Goal: Task Accomplishment & Management: Manage account settings

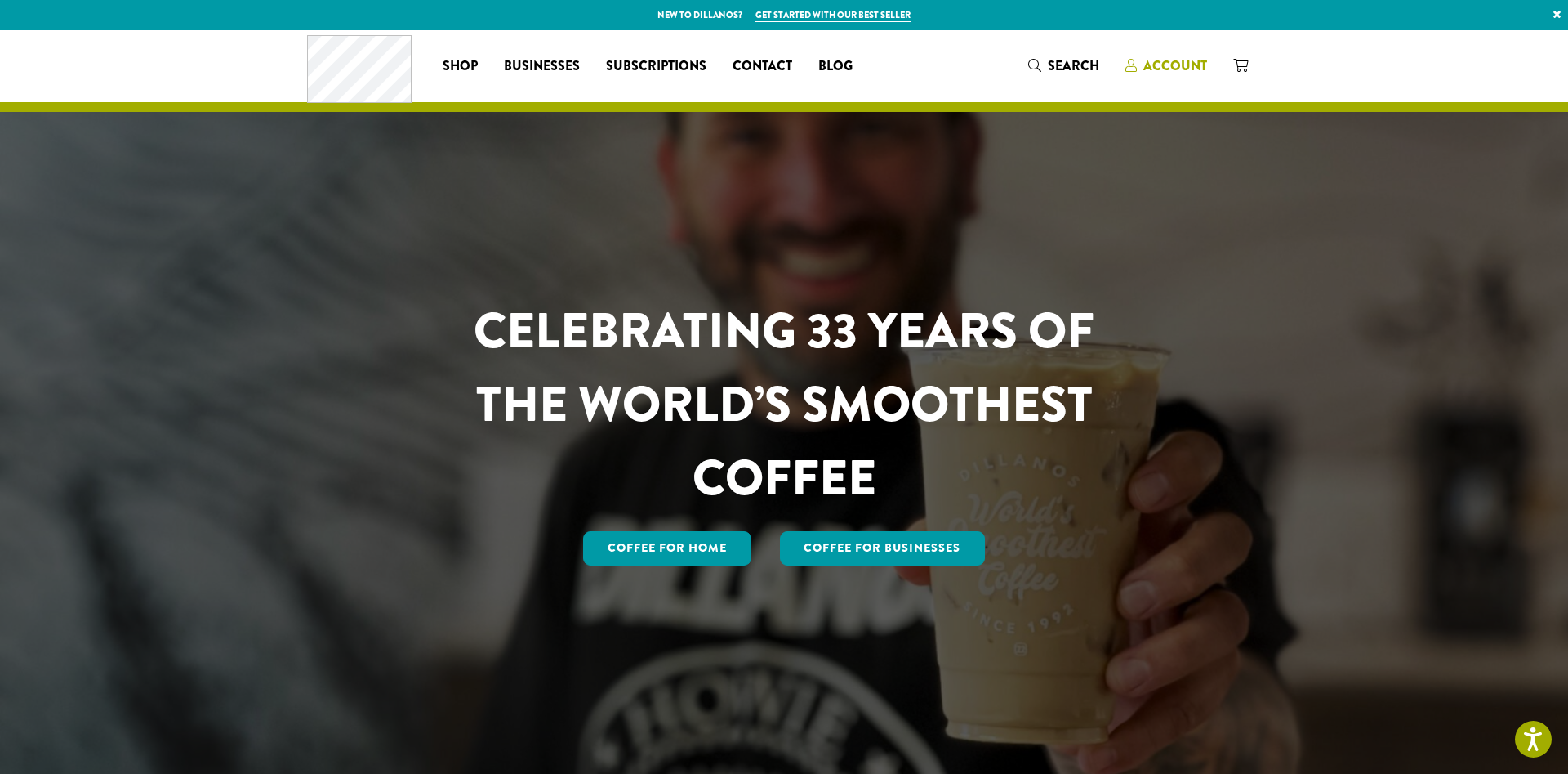
click at [1167, 58] on span "Account" at bounding box center [1175, 65] width 63 height 19
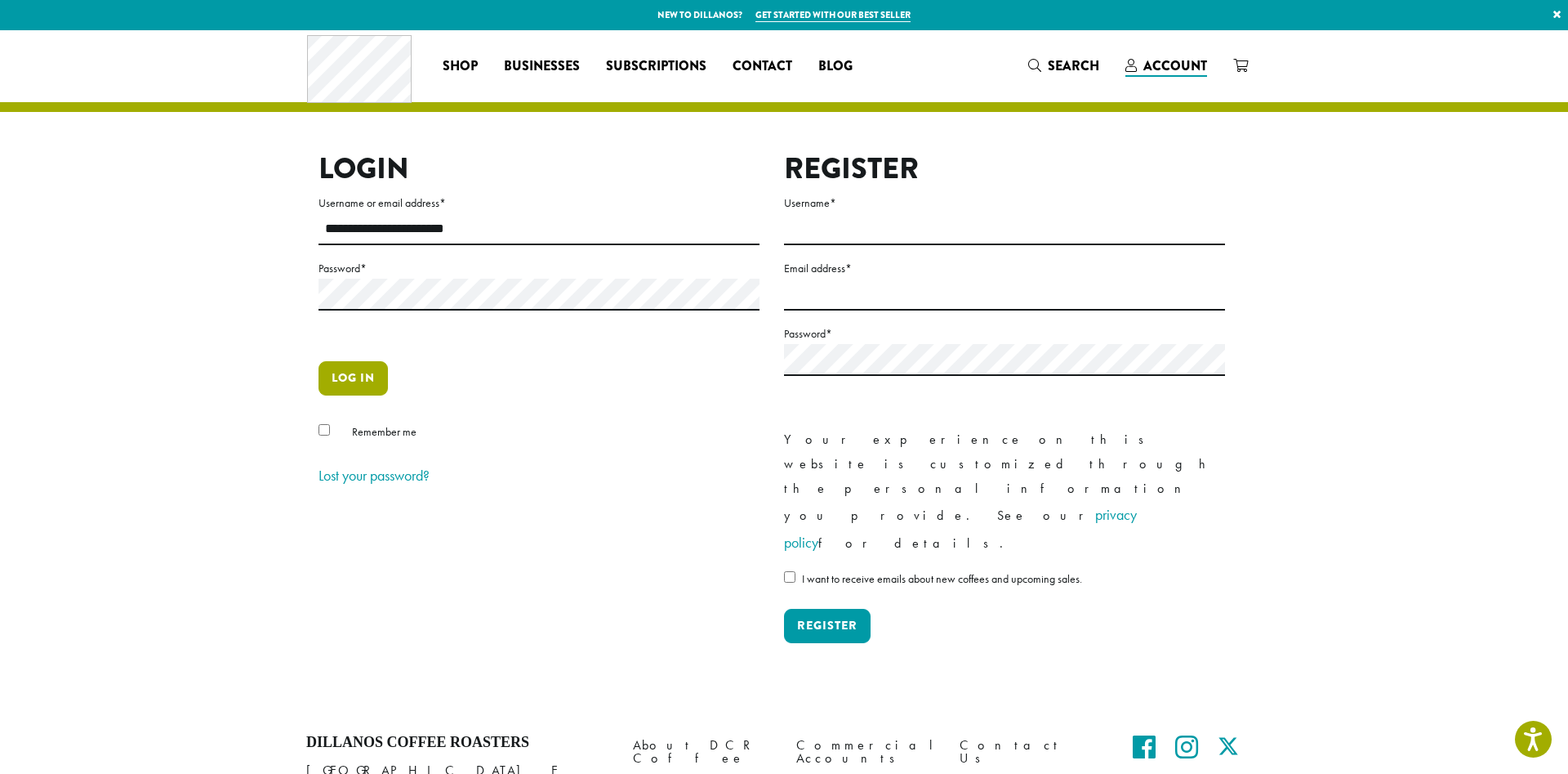
click at [333, 371] on button "Log in" at bounding box center [353, 379] width 70 height 34
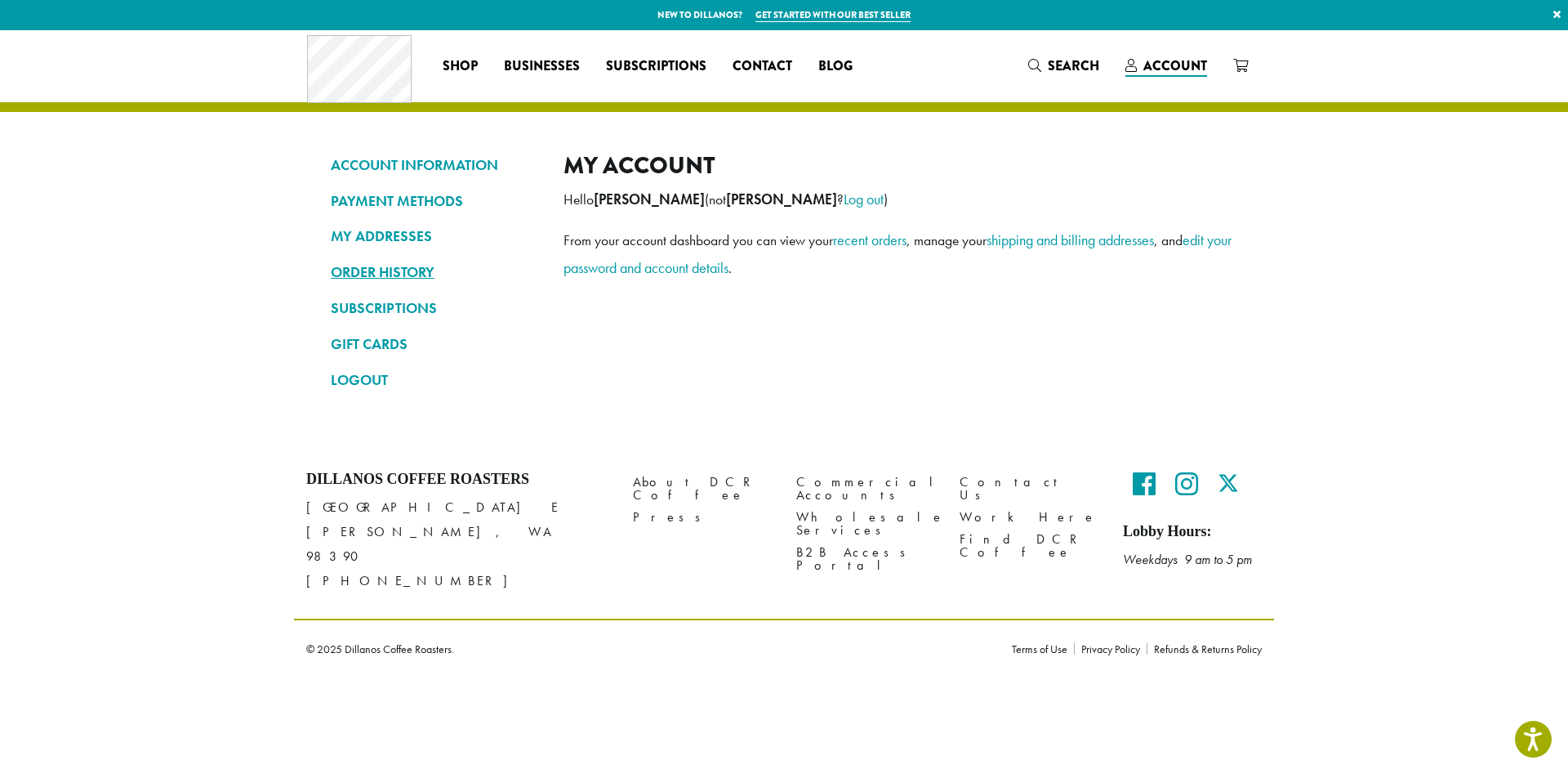
click at [400, 284] on link "ORDER HISTORY" at bounding box center [435, 272] width 208 height 28
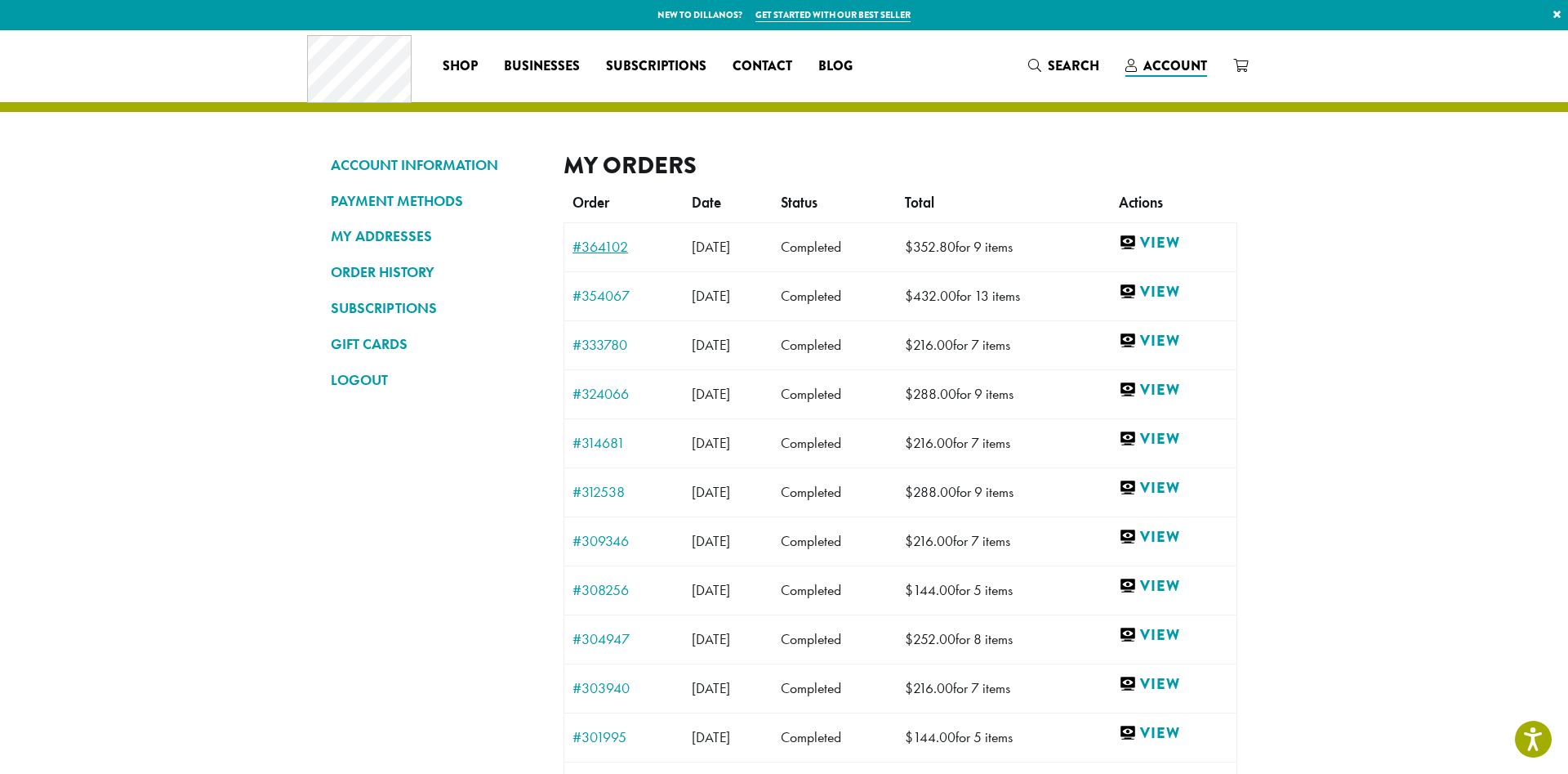
click at [616, 249] on link "#364102" at bounding box center [624, 247] width 103 height 15
